Goal: Task Accomplishment & Management: Complete application form

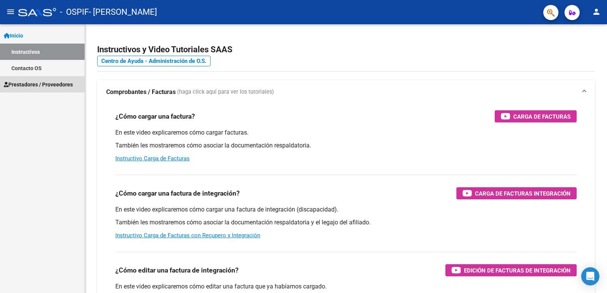
click at [33, 85] on span "Prestadores / Proveedores" at bounding box center [38, 84] width 69 height 8
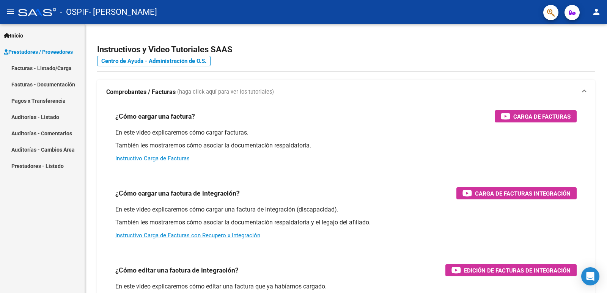
click at [66, 66] on link "Facturas - Listado/Carga" at bounding box center [42, 68] width 85 height 16
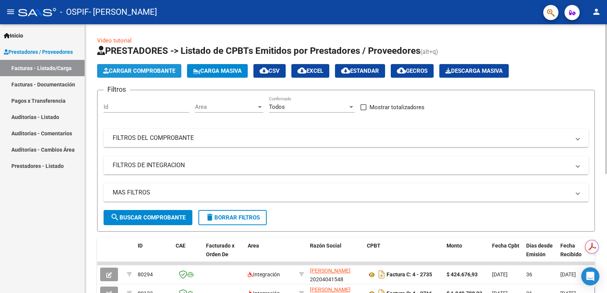
click at [156, 66] on button "Cargar Comprobante" at bounding box center [139, 71] width 84 height 14
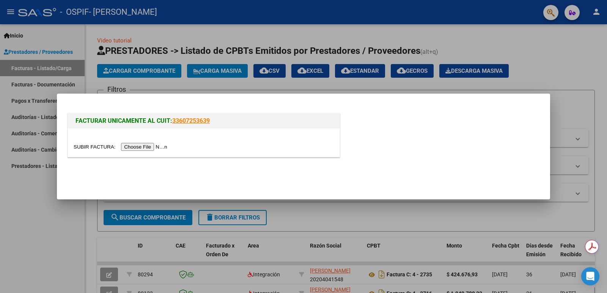
click at [146, 146] on input "file" at bounding box center [122, 147] width 96 height 8
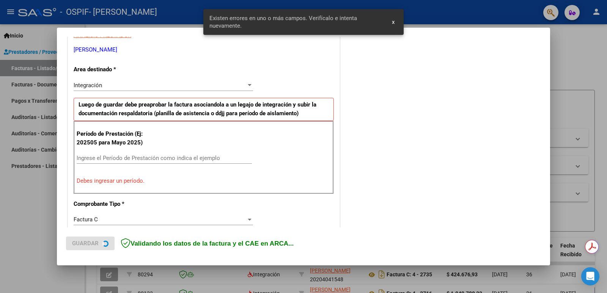
scroll to position [155, 0]
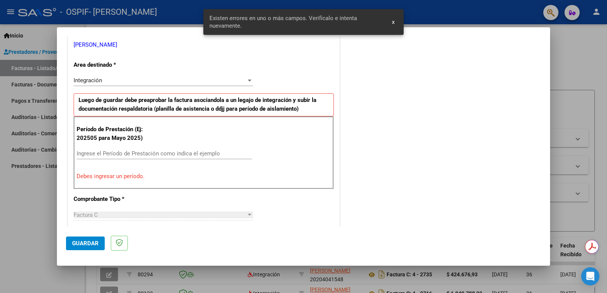
click at [152, 150] on div "Ingrese el Período de Prestación como indica el ejemplo" at bounding box center [164, 153] width 175 height 11
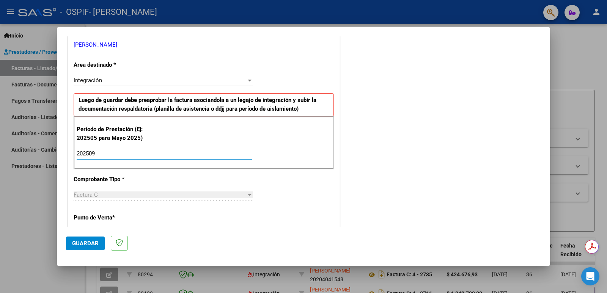
type input "202509"
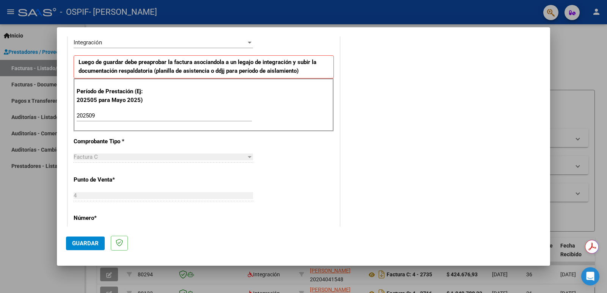
click at [91, 241] on span "Guardar" at bounding box center [85, 243] width 27 height 7
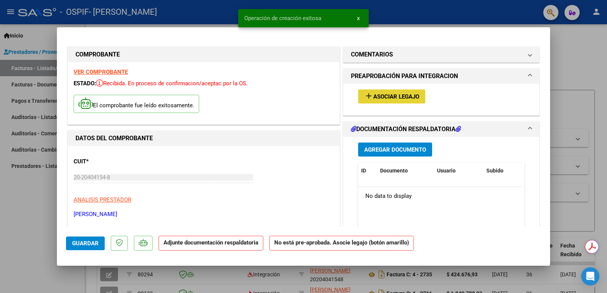
click at [383, 90] on button "add Asociar Legajo" at bounding box center [391, 97] width 67 height 14
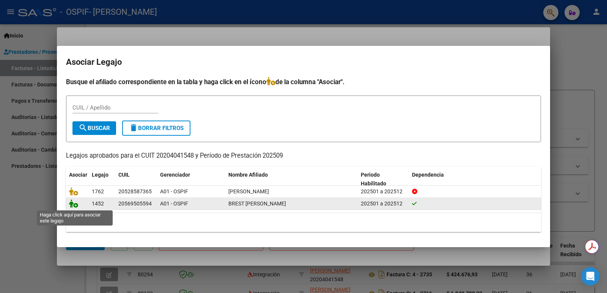
click at [76, 203] on icon at bounding box center [73, 204] width 9 height 8
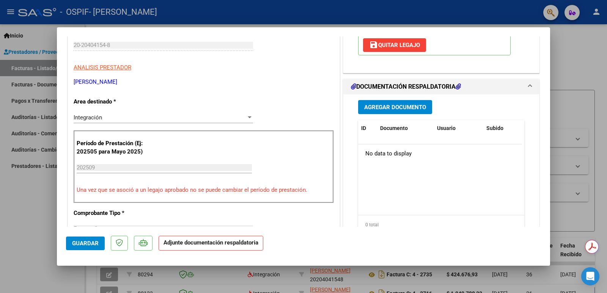
scroll to position [152, 0]
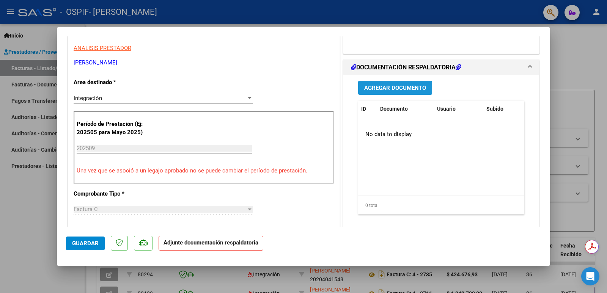
click at [391, 90] on span "Agregar Documento" at bounding box center [395, 88] width 62 height 7
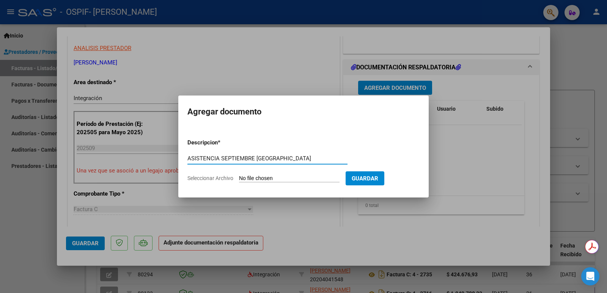
type input "ASISTENCIA SEPTIEMBRE BREST"
click at [367, 177] on span "Guardar" at bounding box center [365, 178] width 27 height 7
click at [295, 178] on input "Seleccionar Archivo" at bounding box center [289, 178] width 101 height 7
type input "C:\fakepath\Brest asistencia septiembre.pdf"
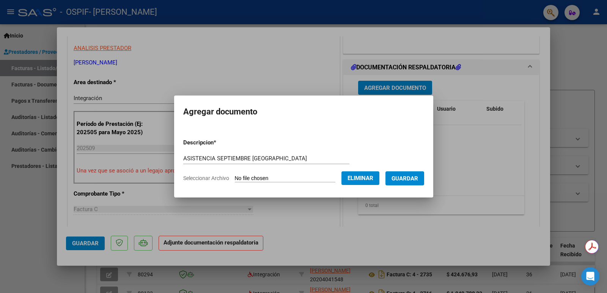
click at [414, 179] on span "Guardar" at bounding box center [405, 178] width 27 height 7
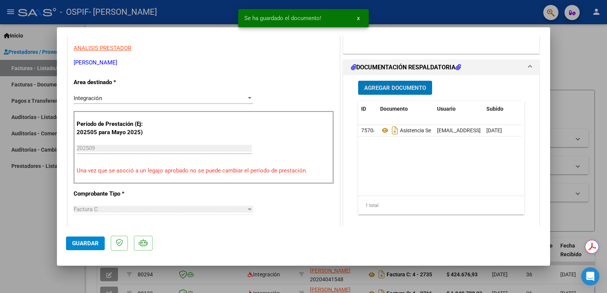
click at [82, 241] on span "Guardar" at bounding box center [85, 243] width 27 height 7
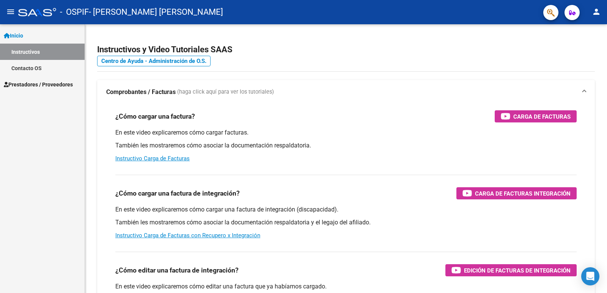
click at [44, 82] on span "Prestadores / Proveedores" at bounding box center [38, 84] width 69 height 8
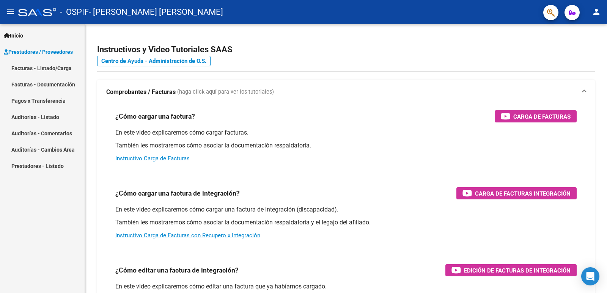
click at [44, 67] on link "Facturas - Listado/Carga" at bounding box center [42, 68] width 85 height 16
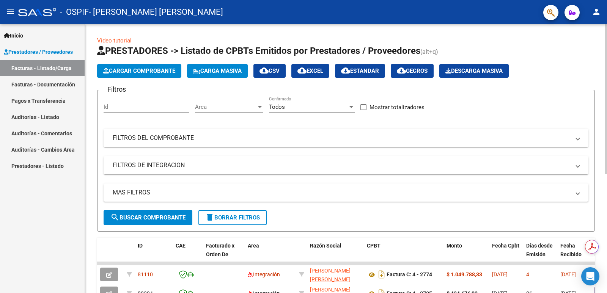
click at [120, 72] on span "Cargar Comprobante" at bounding box center [139, 71] width 72 height 7
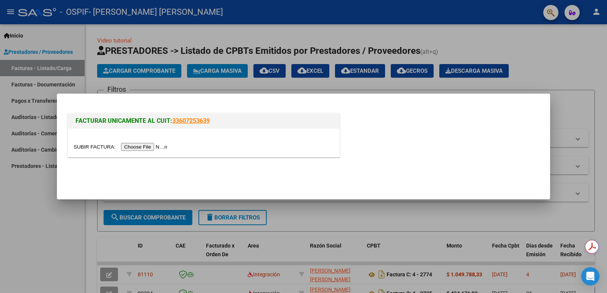
click at [154, 148] on input "file" at bounding box center [122, 147] width 96 height 8
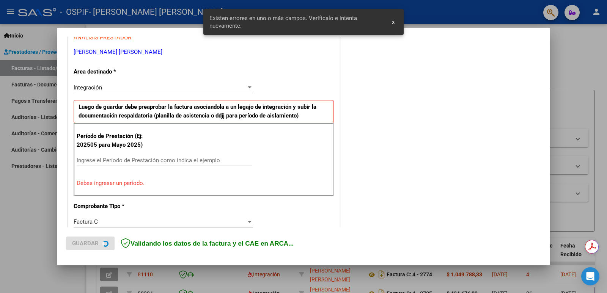
scroll to position [155, 0]
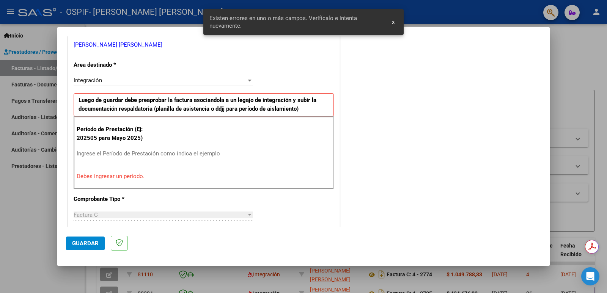
click at [95, 151] on input "Ingrese el Período de Prestación como indica el ejemplo" at bounding box center [164, 153] width 175 height 7
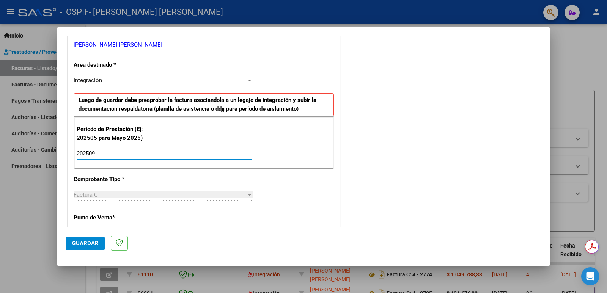
type input "202509"
click at [86, 241] on span "Guardar" at bounding box center [85, 243] width 27 height 7
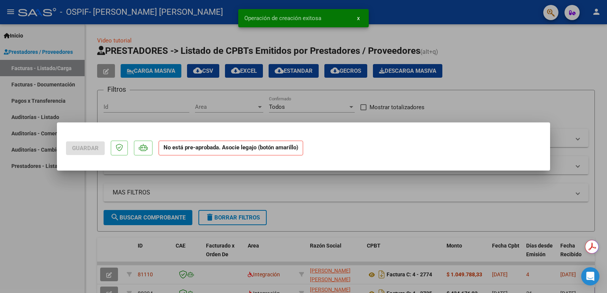
scroll to position [0, 0]
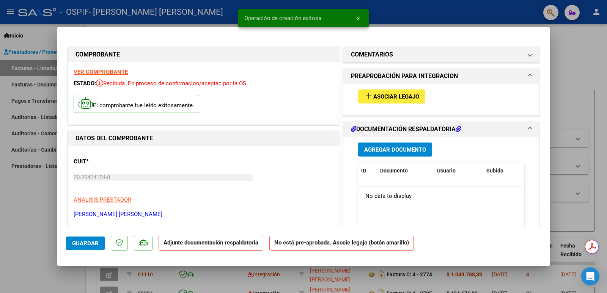
click at [383, 96] on span "Asociar Legajo" at bounding box center [397, 96] width 46 height 7
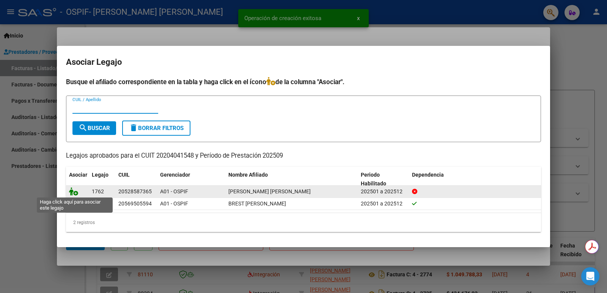
click at [72, 190] on icon at bounding box center [73, 192] width 9 height 8
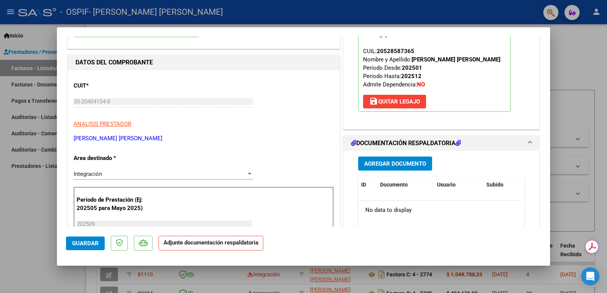
scroll to position [114, 0]
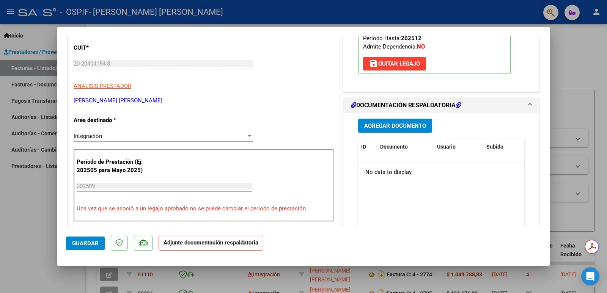
click at [392, 127] on span "Agregar Documento" at bounding box center [395, 126] width 62 height 7
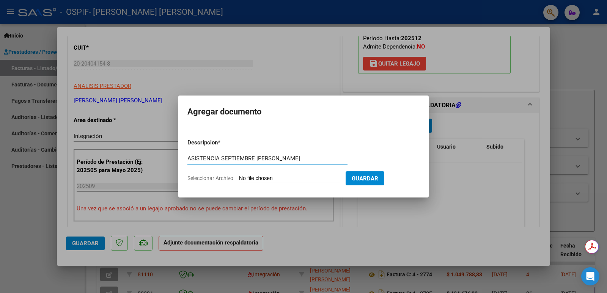
type input "ASISTENCIA SEPTIEMBRE MALDONADO"
click at [262, 177] on input "Seleccionar Archivo" at bounding box center [289, 178] width 101 height 7
type input "C:\fakepath\Maldonado asistencia septiembre.pdf"
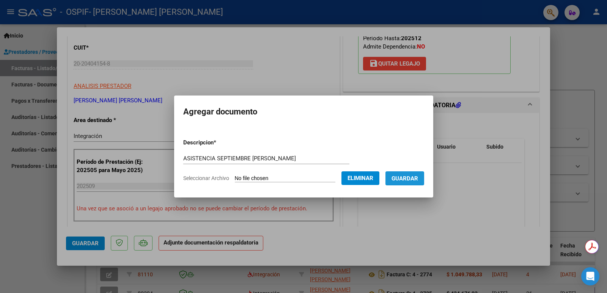
click at [413, 183] on button "Guardar" at bounding box center [405, 179] width 39 height 14
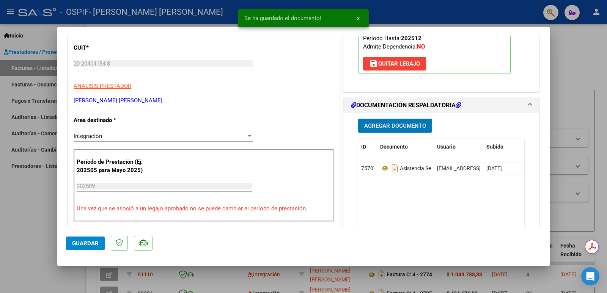
click at [91, 239] on button "Guardar" at bounding box center [85, 244] width 39 height 14
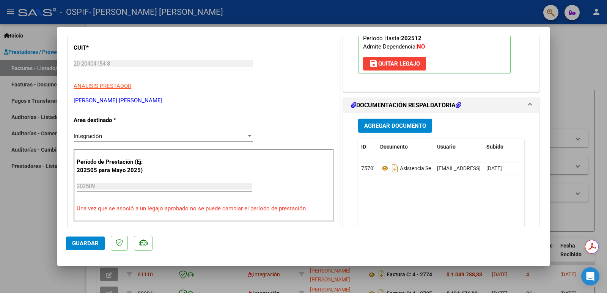
click at [578, 96] on div at bounding box center [303, 146] width 607 height 293
type input "$ 0,00"
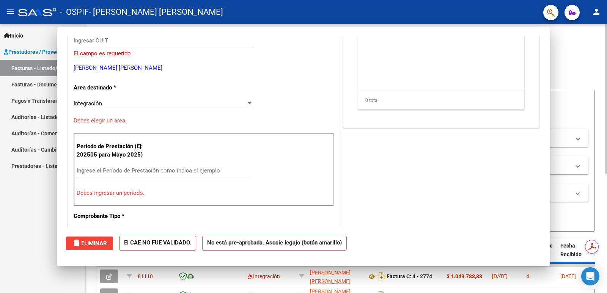
scroll to position [0, 0]
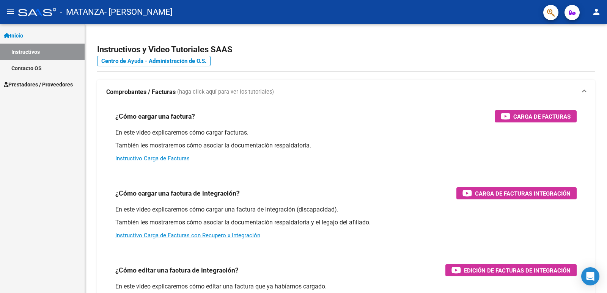
click at [56, 85] on span "Prestadores / Proveedores" at bounding box center [38, 84] width 69 height 8
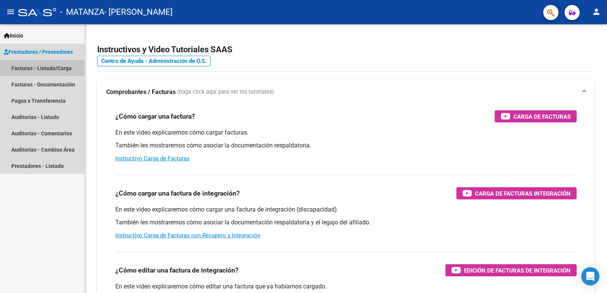
click at [61, 65] on link "Facturas - Listado/Carga" at bounding box center [42, 68] width 85 height 16
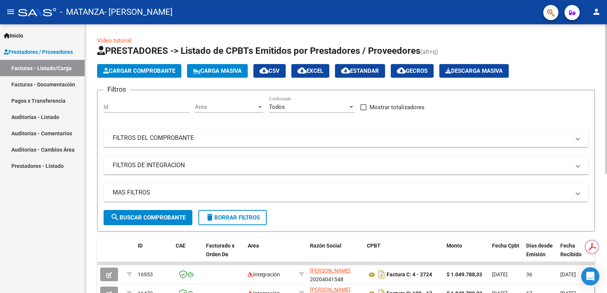
click at [121, 69] on span "Cargar Comprobante" at bounding box center [139, 71] width 72 height 7
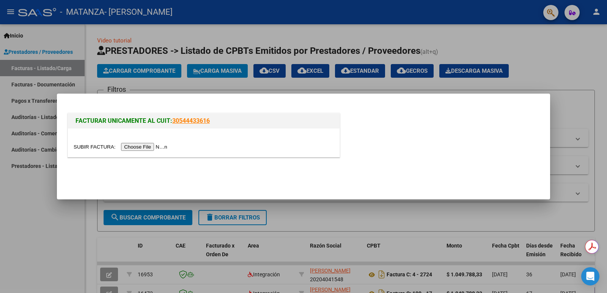
click at [145, 146] on input "file" at bounding box center [122, 147] width 96 height 8
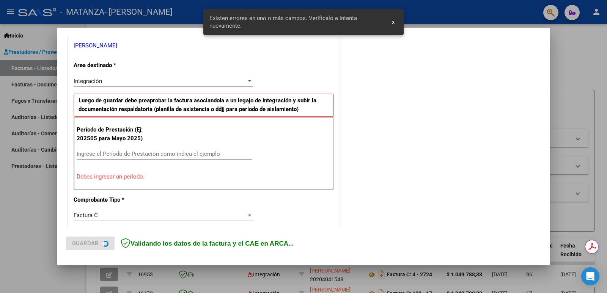
scroll to position [169, 0]
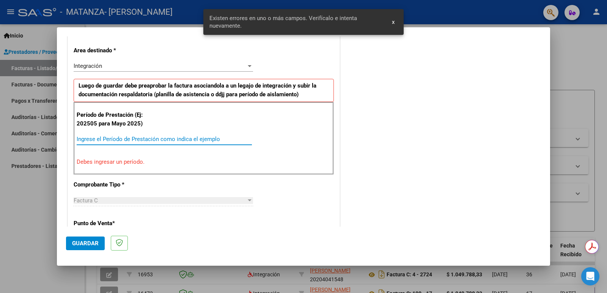
click at [136, 139] on input "Ingrese el Período de Prestación como indica el ejemplo" at bounding box center [164, 139] width 175 height 7
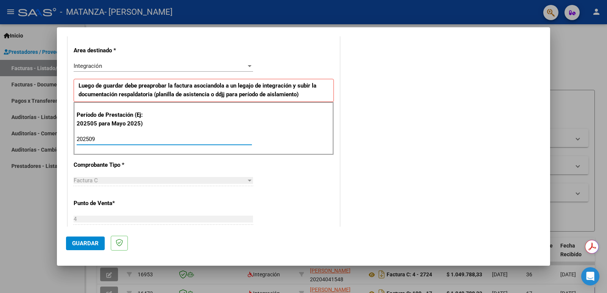
type input "202509"
click at [91, 245] on span "Guardar" at bounding box center [85, 243] width 27 height 7
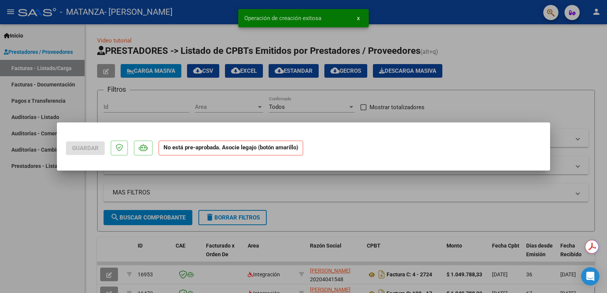
scroll to position [0, 0]
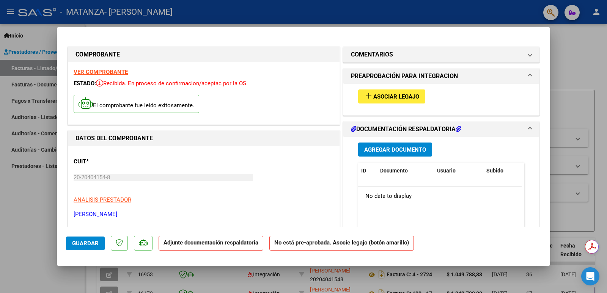
click at [407, 95] on span "Asociar Legajo" at bounding box center [397, 96] width 46 height 7
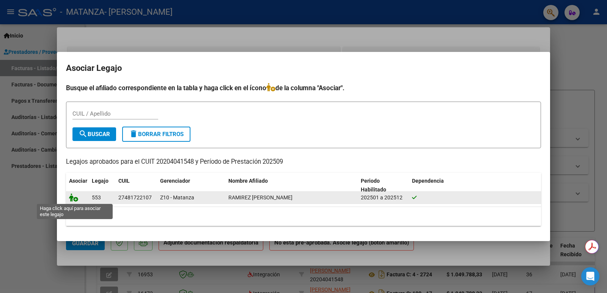
click at [74, 198] on icon at bounding box center [73, 198] width 9 height 8
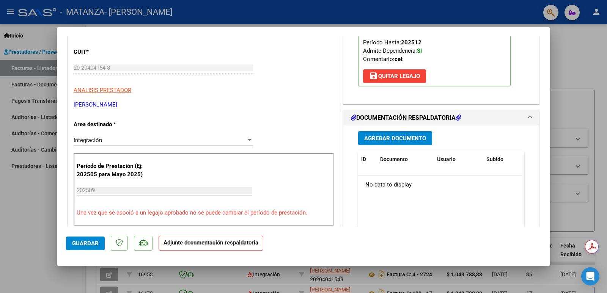
scroll to position [114, 0]
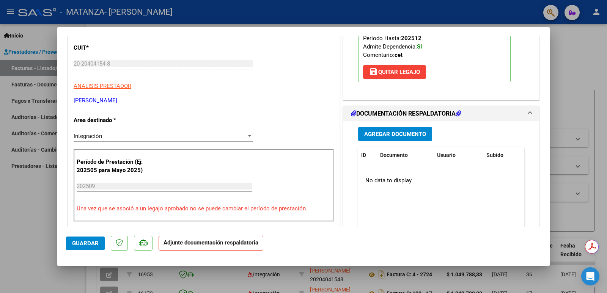
click at [386, 136] on span "Agregar Documento" at bounding box center [395, 134] width 62 height 7
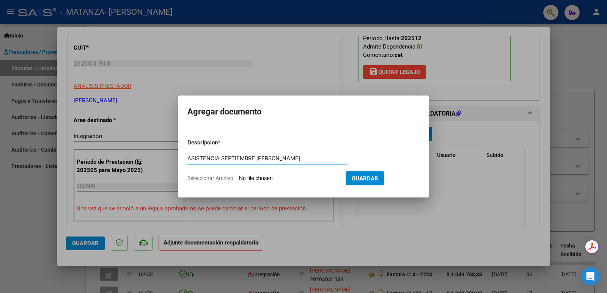
type input "ASISTENCIA SEPTIEMBRE RAMIREZ"
click at [276, 177] on input "Seleccionar Archivo" at bounding box center [289, 178] width 101 height 7
type input "C:\fakepath\Ramírez Yamila asistencia septiembre.pdf"
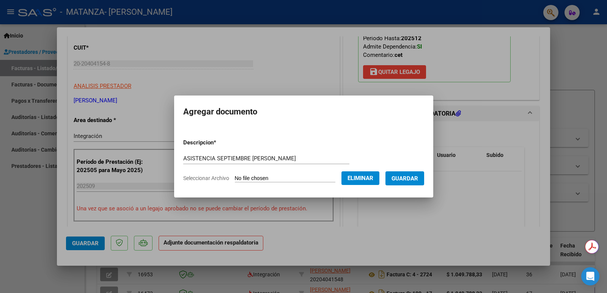
click at [398, 179] on span "Guardar" at bounding box center [405, 178] width 27 height 7
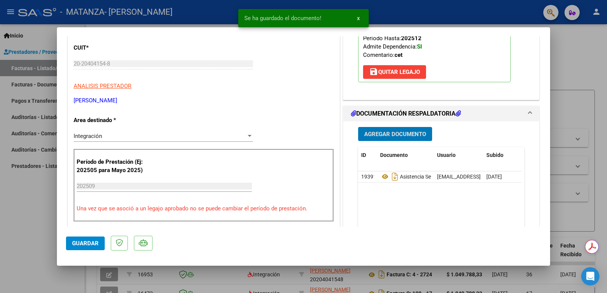
click at [80, 242] on span "Guardar" at bounding box center [85, 243] width 27 height 7
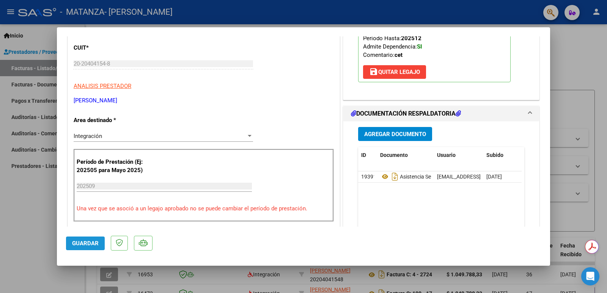
click at [80, 242] on span "Guardar" at bounding box center [85, 243] width 27 height 7
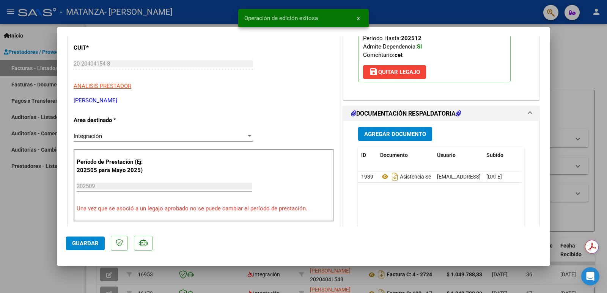
click at [562, 80] on div at bounding box center [303, 146] width 607 height 293
type input "$ 0,00"
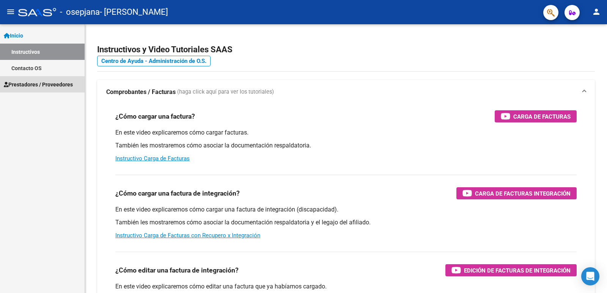
click at [51, 84] on span "Prestadores / Proveedores" at bounding box center [38, 84] width 69 height 8
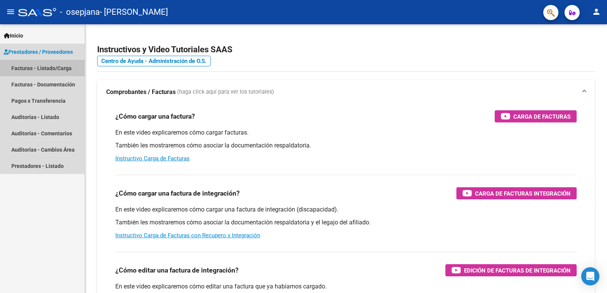
click at [59, 65] on link "Facturas - Listado/Carga" at bounding box center [42, 68] width 85 height 16
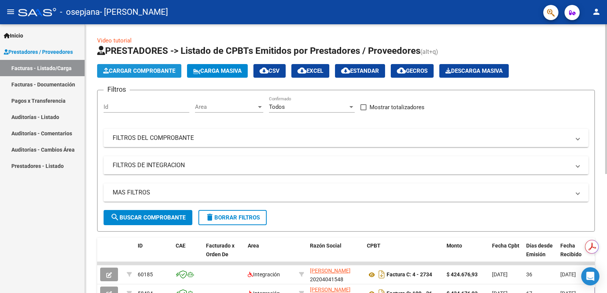
click at [136, 69] on span "Cargar Comprobante" at bounding box center [139, 71] width 72 height 7
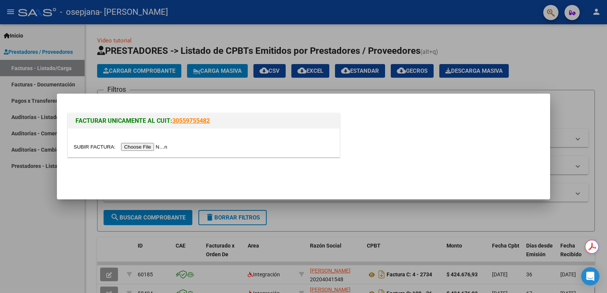
click at [151, 147] on input "file" at bounding box center [122, 147] width 96 height 8
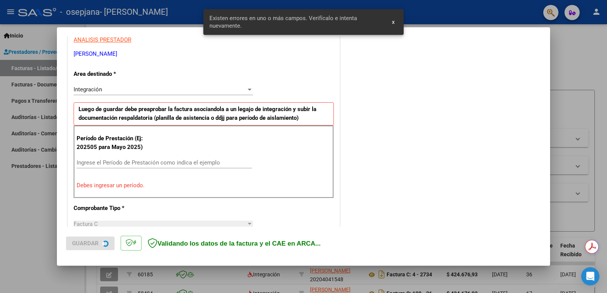
scroll to position [155, 0]
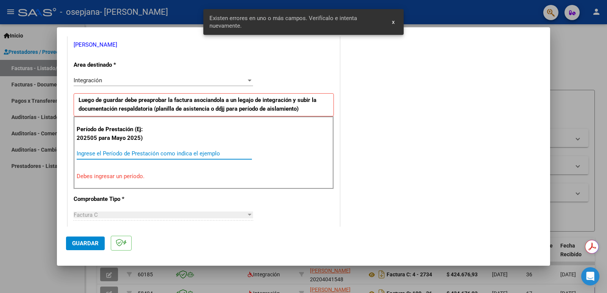
click at [96, 152] on input "Ingrese el Período de Prestación como indica el ejemplo" at bounding box center [164, 153] width 175 height 7
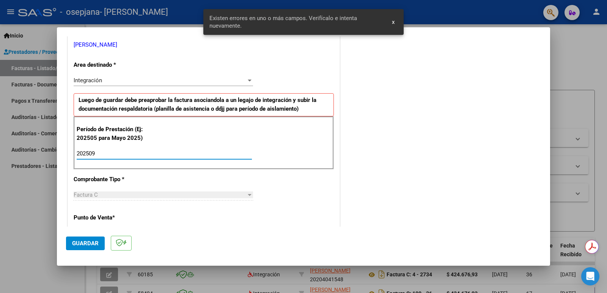
type input "202509"
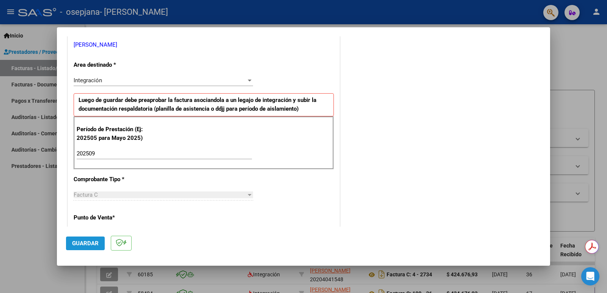
click at [88, 240] on span "Guardar" at bounding box center [85, 243] width 27 height 7
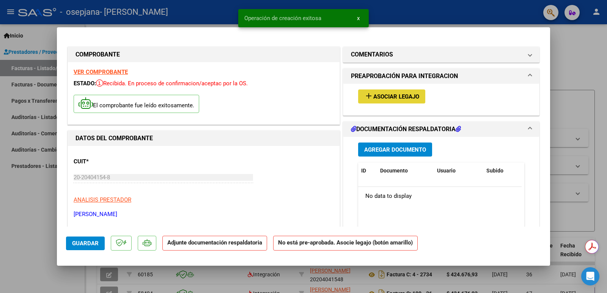
click at [407, 98] on span "Asociar Legajo" at bounding box center [397, 96] width 46 height 7
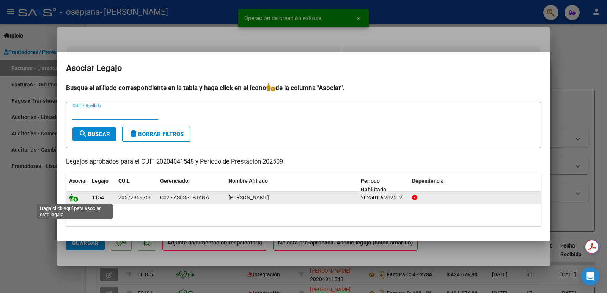
click at [71, 197] on icon at bounding box center [73, 198] width 9 height 8
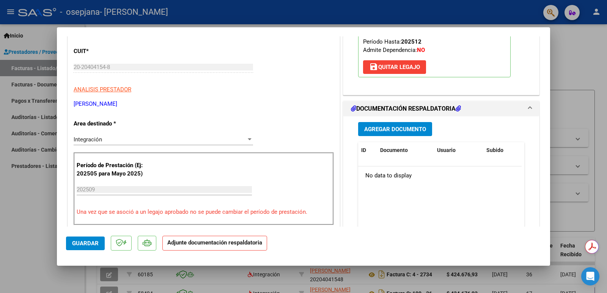
scroll to position [114, 0]
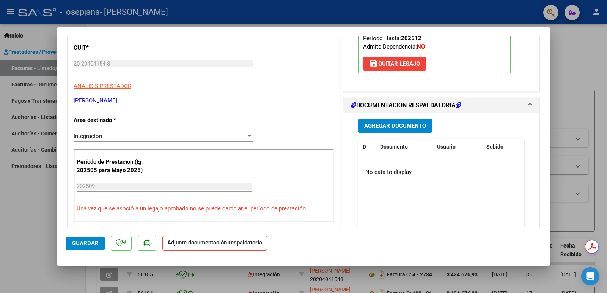
click at [378, 128] on span "Agregar Documento" at bounding box center [395, 126] width 62 height 7
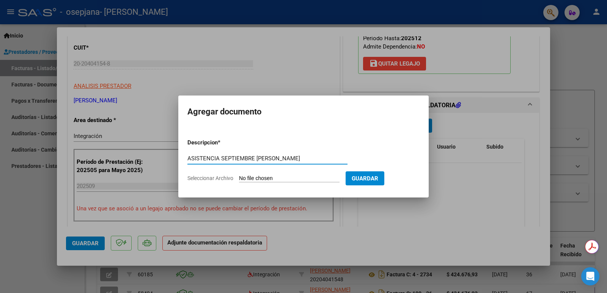
type input "ASISTENCIA SEPTIEMBRE [PERSON_NAME]"
click at [296, 177] on input "Seleccionar Archivo" at bounding box center [289, 178] width 101 height 7
click at [257, 176] on input "Seleccionar Archivo" at bounding box center [289, 178] width 101 height 7
type input "C:\fakepath\[PERSON_NAME] asistencia septiembre.pdf"
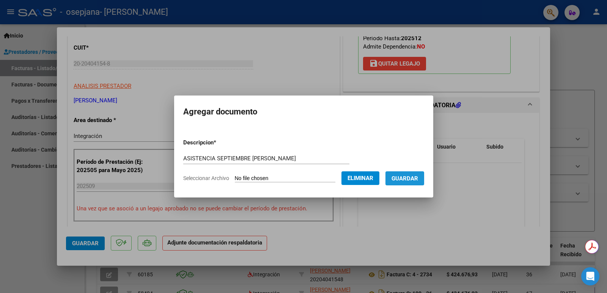
click at [413, 173] on button "Guardar" at bounding box center [405, 179] width 39 height 14
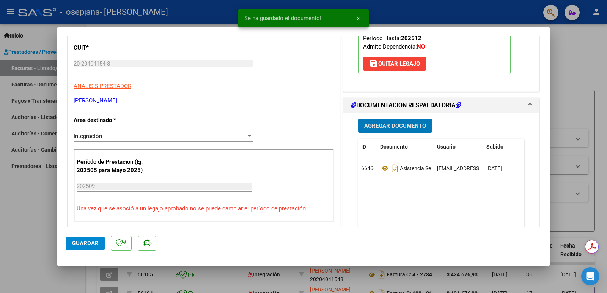
click at [78, 244] on span "Guardar" at bounding box center [85, 243] width 27 height 7
